Goal: Entertainment & Leisure: Consume media (video, audio)

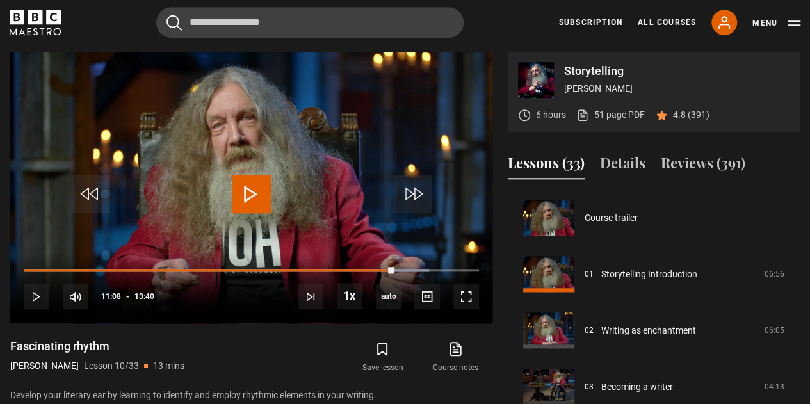
scroll to position [507, 0]
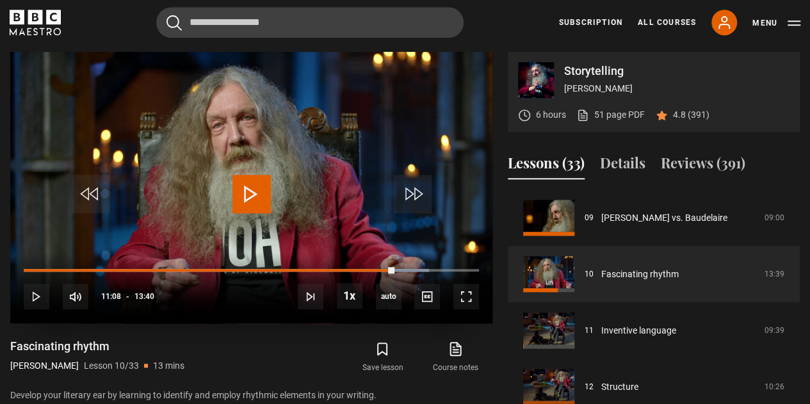
click at [254, 190] on span "Video Player" at bounding box center [252, 194] width 38 height 38
click at [242, 181] on span "Video Player" at bounding box center [252, 194] width 38 height 38
click at [247, 183] on span "Video Player" at bounding box center [252, 194] width 38 height 38
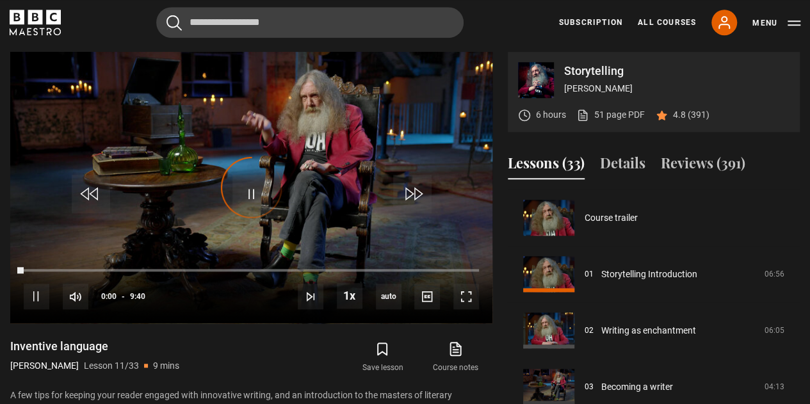
scroll to position [564, 0]
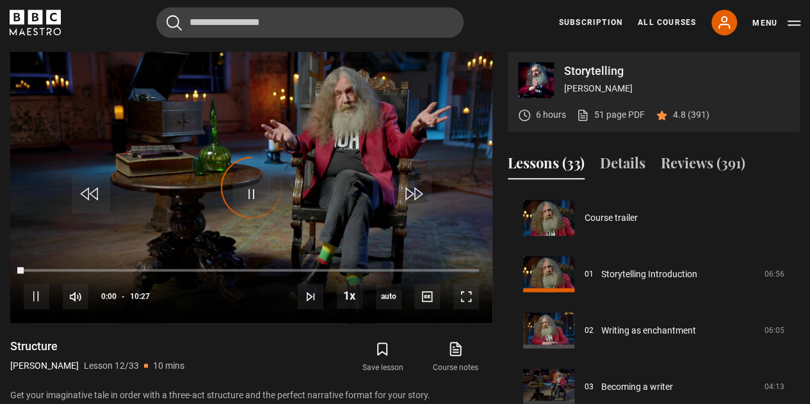
scroll to position [620, 0]
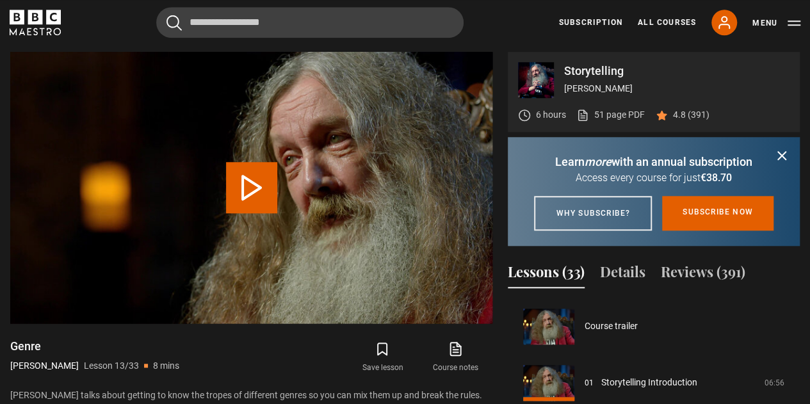
scroll to position [676, 0]
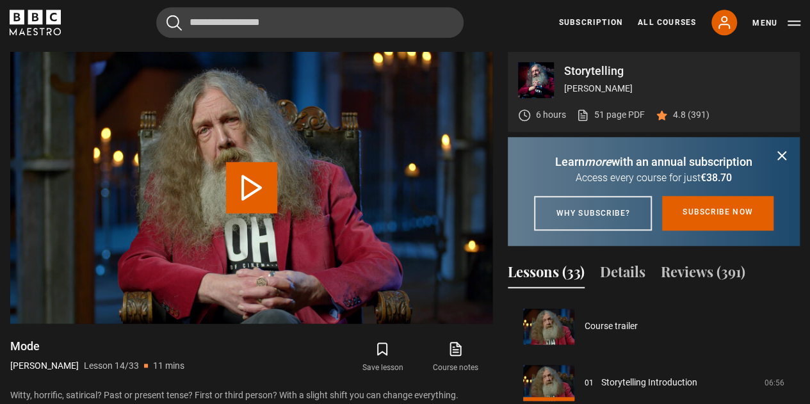
scroll to position [733, 0]
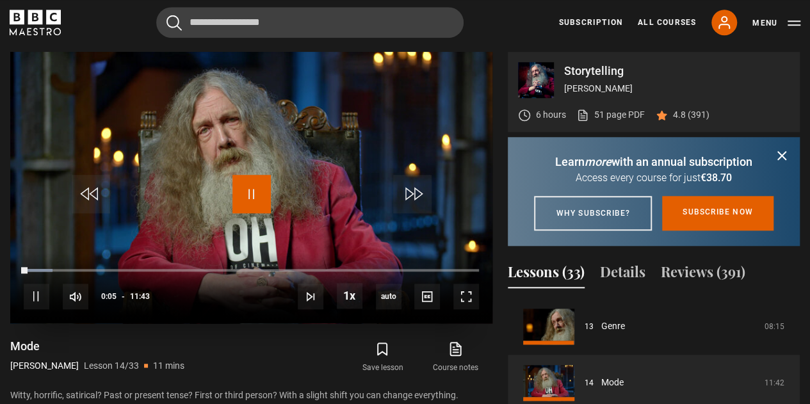
click at [257, 190] on span "Video Player" at bounding box center [252, 194] width 38 height 38
